Goal: Transaction & Acquisition: Purchase product/service

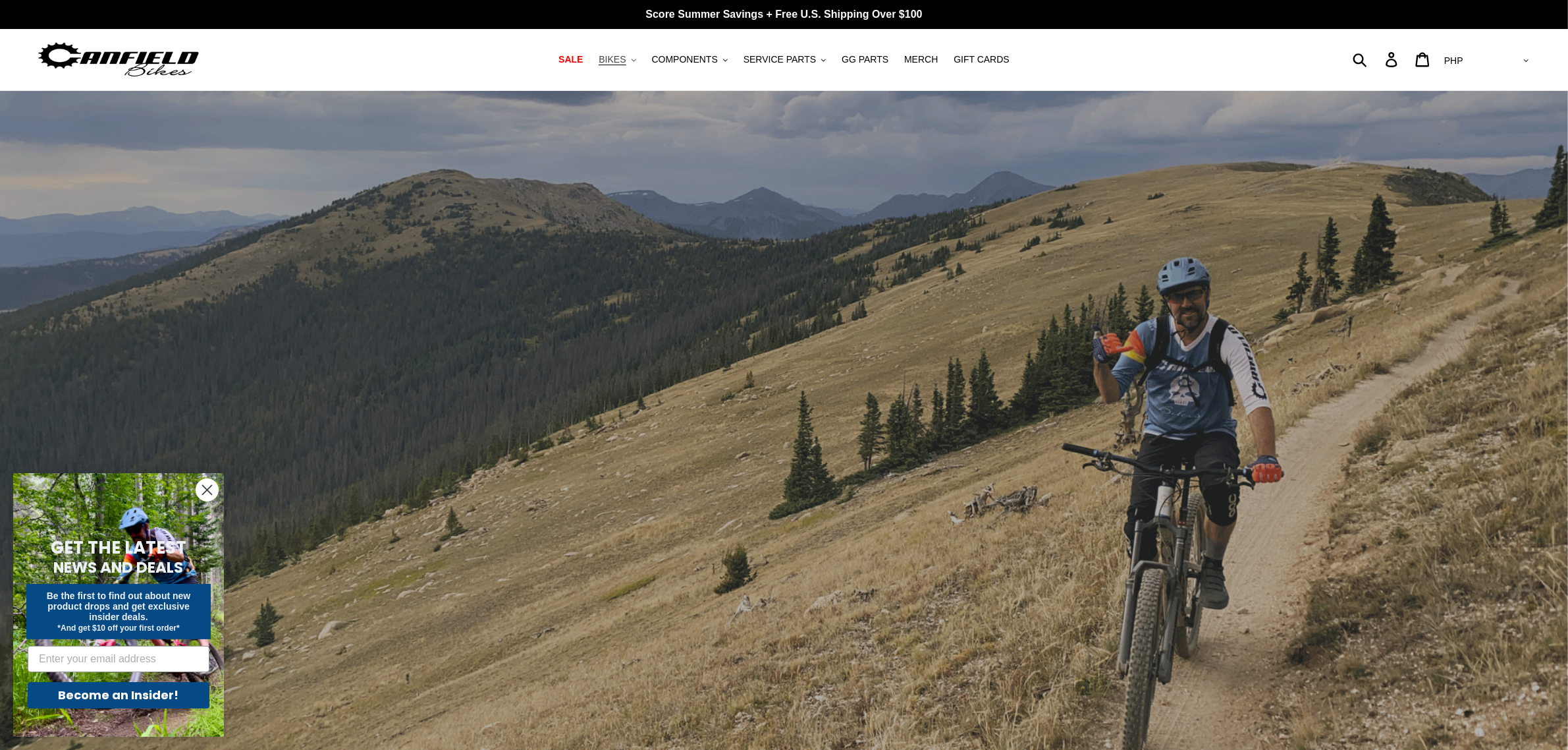
click at [621, 60] on span "BIKES" at bounding box center [612, 60] width 27 height 11
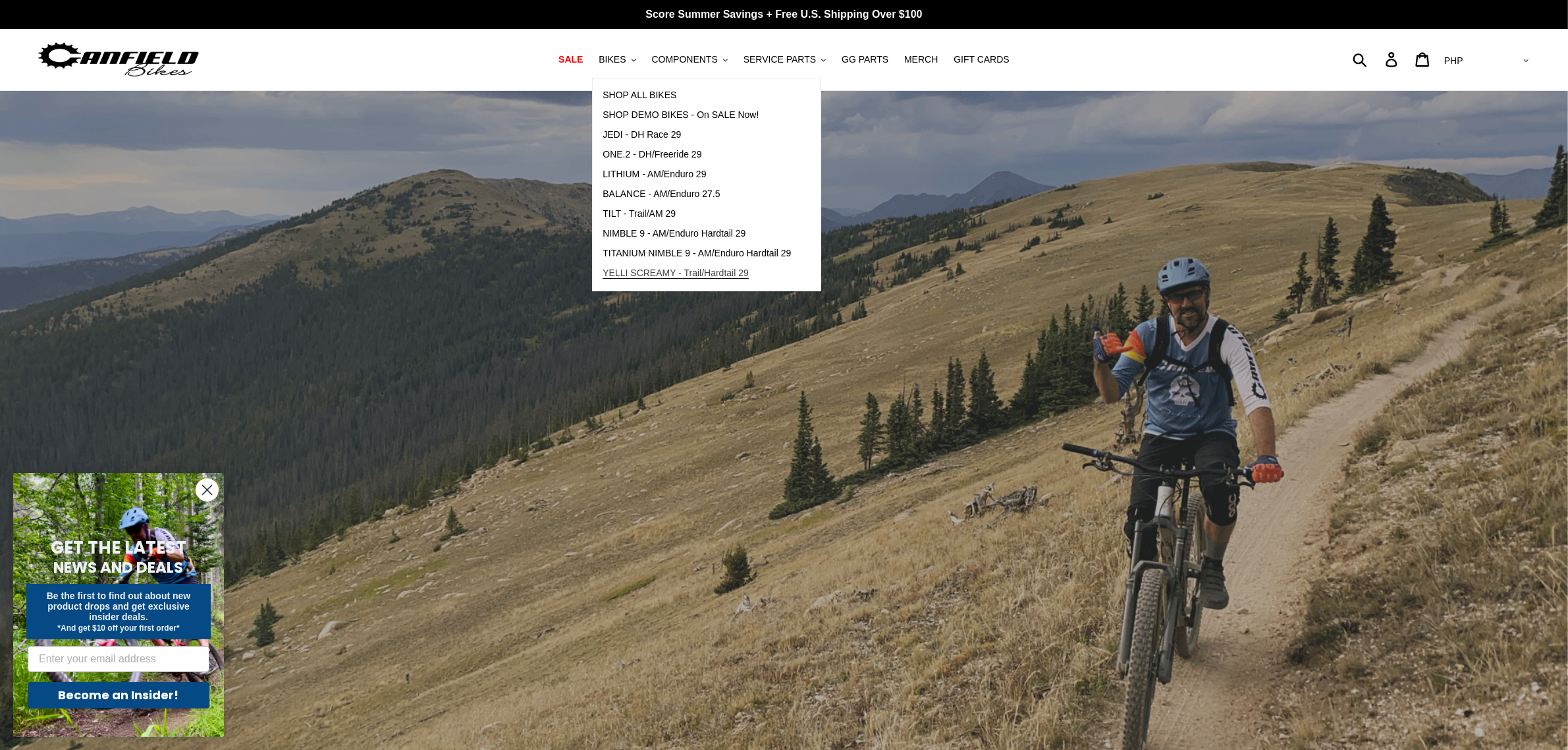
click at [696, 275] on span "YELLI SCREAMY - Trail/Hardtail 29" at bounding box center [676, 273] width 146 height 11
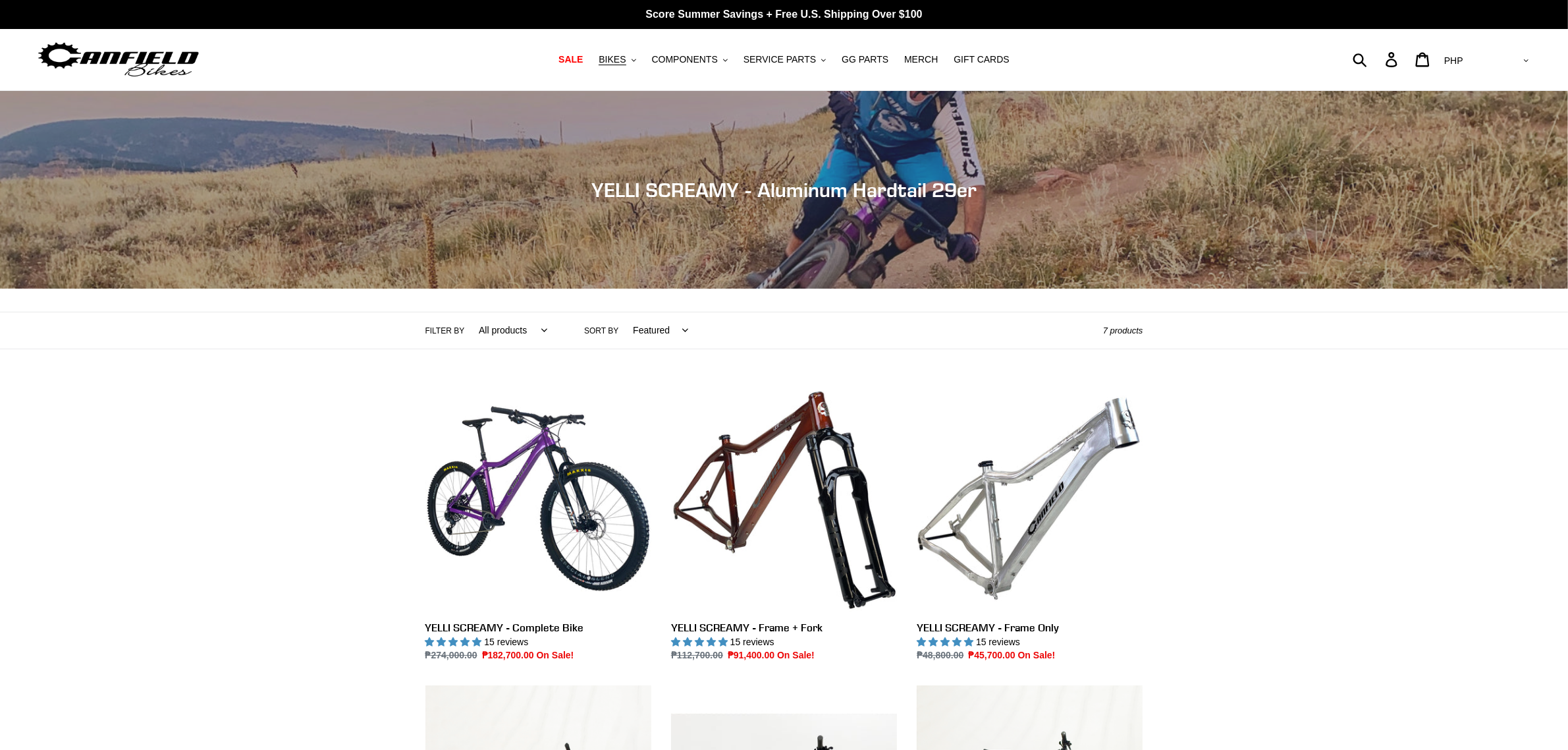
click at [1509, 57] on select "AED AFN ALL AMD ANG AUD AWG AZN BAM BBD BDT BGN BIF BND BOB BSD BWP BZD CAD CDF…" at bounding box center [1485, 61] width 93 height 24
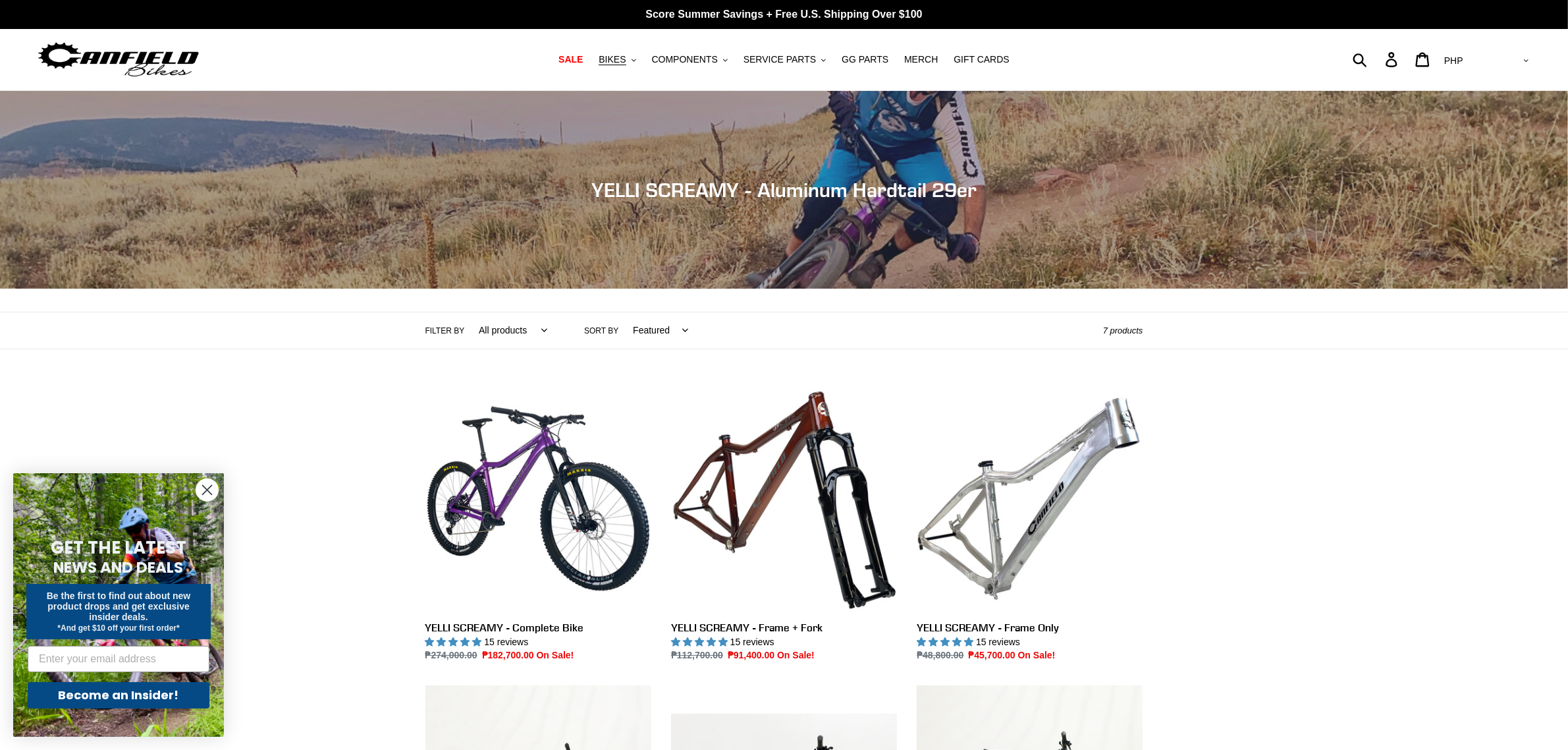
select select "USD"
click at [1493, 49] on select "AED AFN ALL AMD ANG AUD AWG AZN BAM BBD BDT BGN BIF BND BOB BSD BWP BZD CAD CDF…" at bounding box center [1485, 61] width 93 height 24
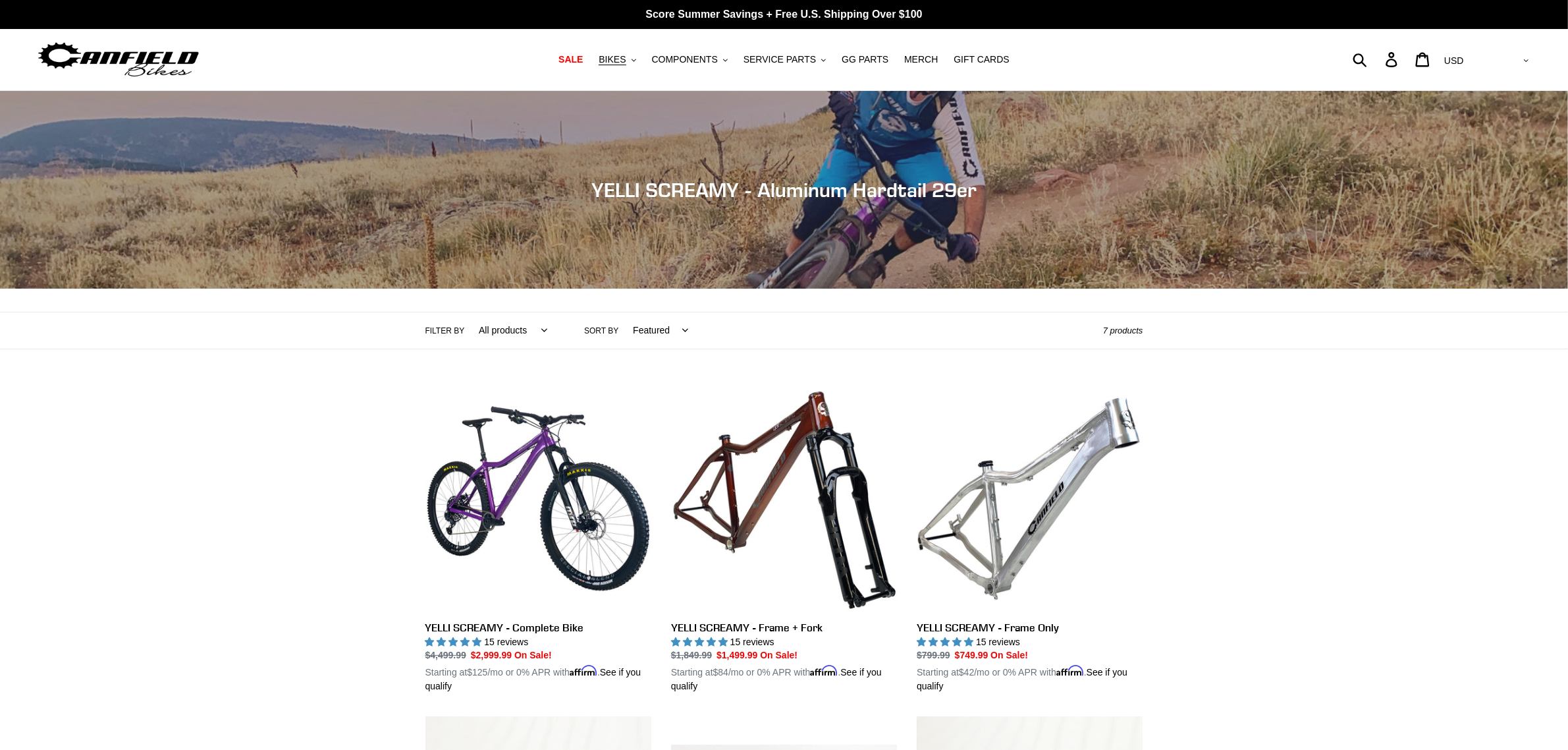
click at [1235, 444] on div "Collection: YELLI SCREAMY - Aluminum Hardtail 29er Filter by All products 29er …" at bounding box center [784, 738] width 1568 height 1293
click at [1236, 456] on div "Collection: YELLI SCREAMY - Aluminum Hardtail 29er Filter by All products 29er …" at bounding box center [784, 738] width 1568 height 1293
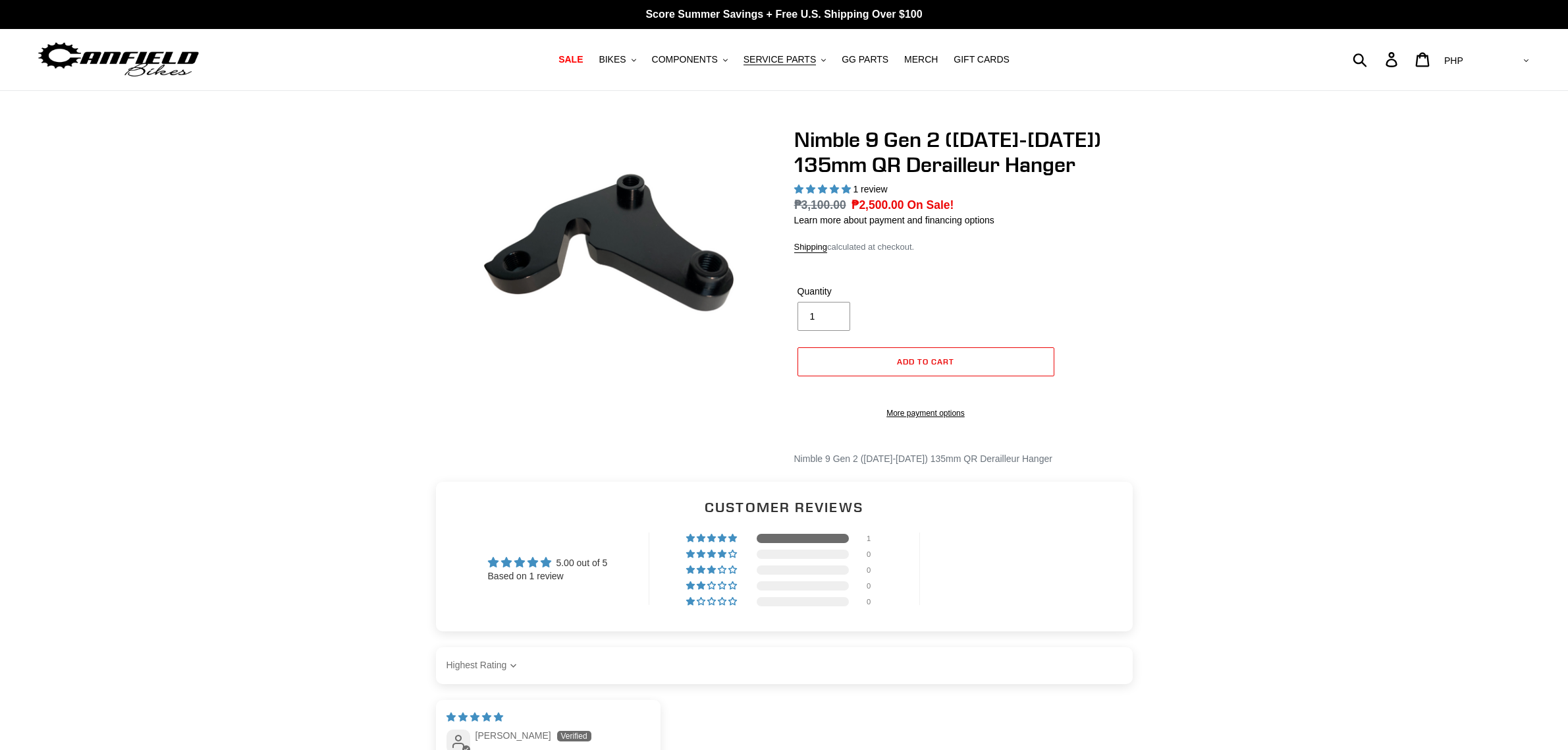
select select "highest-rating"
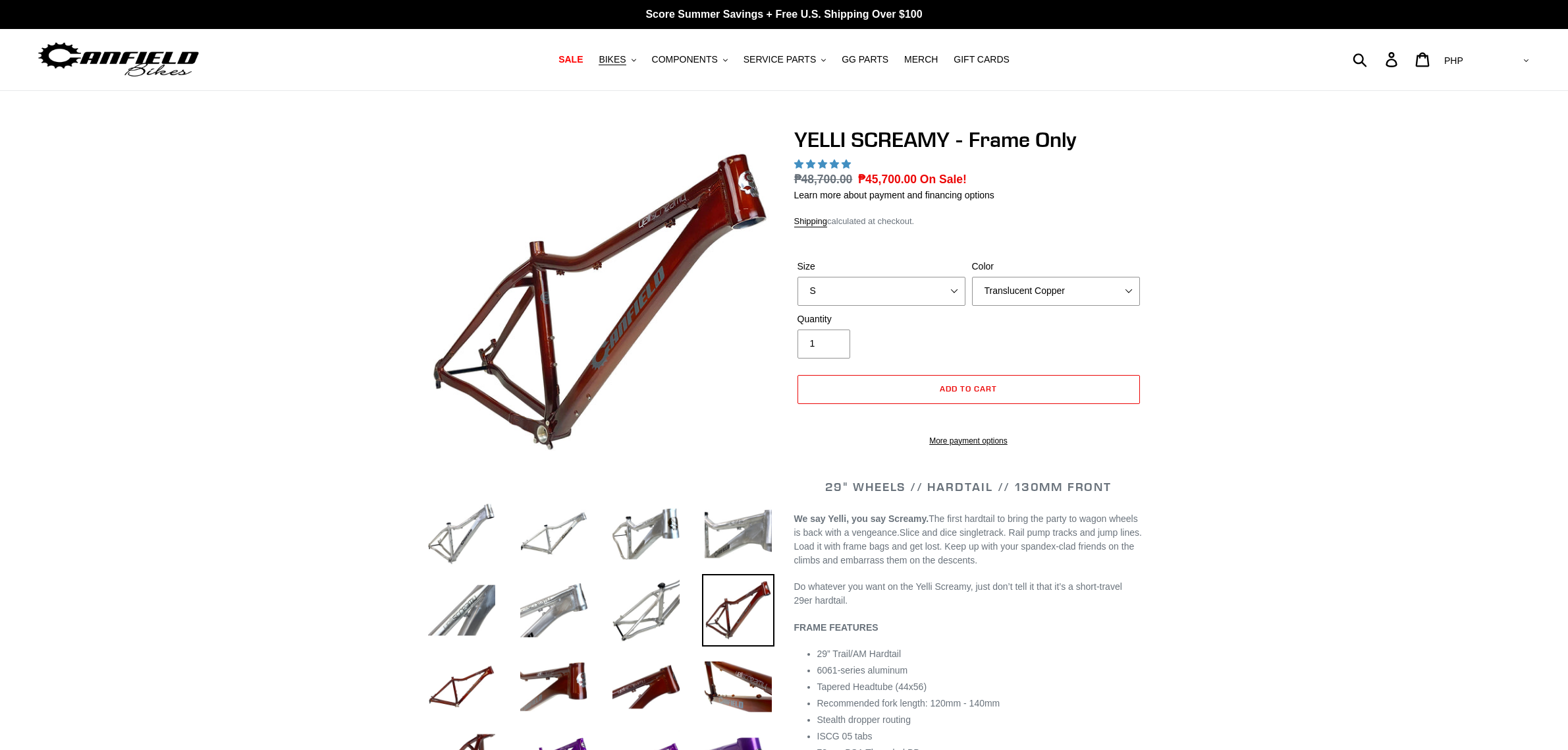
select select "highest-rating"
